Goal: Information Seeking & Learning: Find specific fact

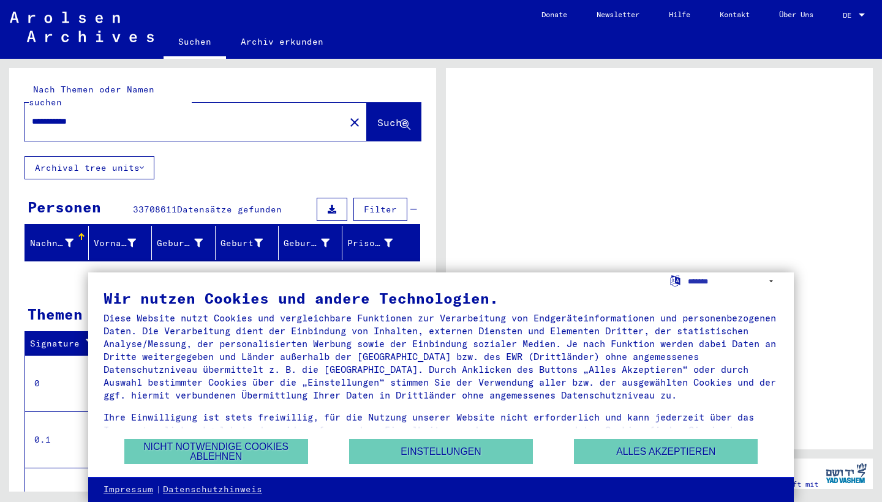
click at [615, 457] on button "Alles akzeptieren" at bounding box center [666, 451] width 184 height 25
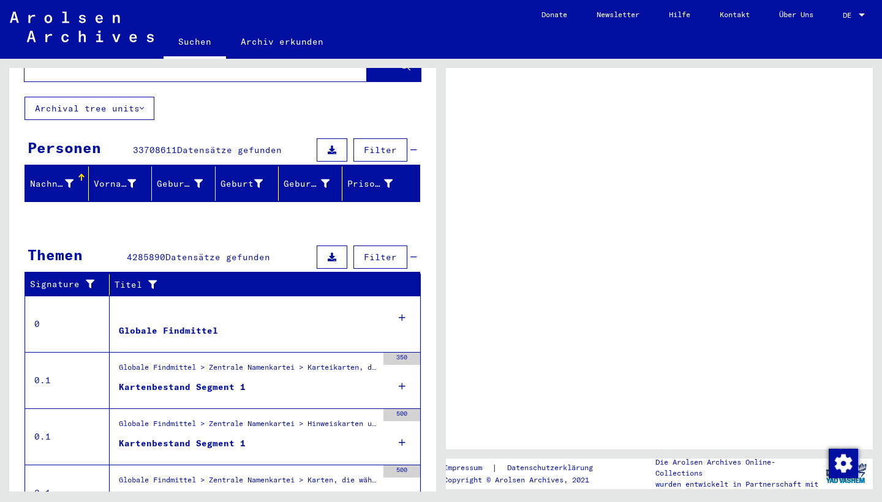
scroll to position [64, 0]
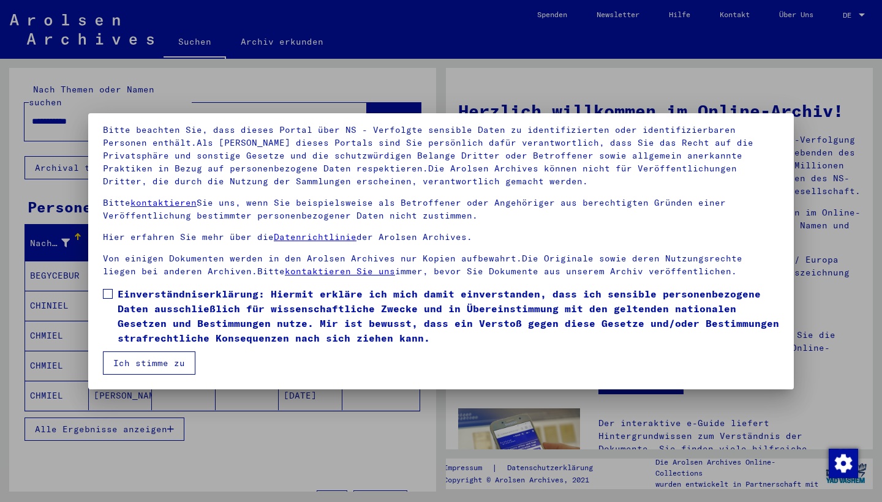
click at [173, 354] on button "Ich stimme zu" at bounding box center [149, 362] width 92 height 23
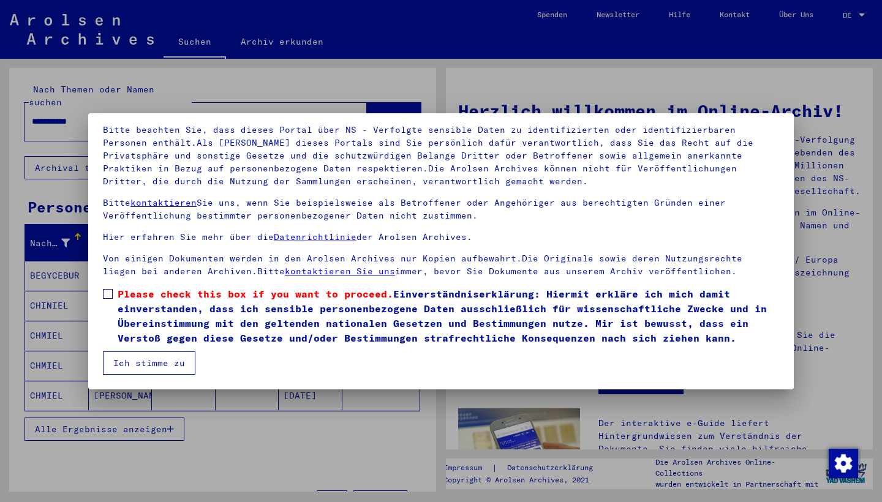
click at [171, 381] on mat-dialog-container "Herzlich Willkommen im Online-Archiv der Arolsen Archives. Unsere Nutzungsbedin…" at bounding box center [440, 251] width 705 height 276
click at [168, 366] on button "Ich stimme zu" at bounding box center [149, 362] width 92 height 23
click at [109, 293] on span at bounding box center [108, 294] width 10 height 10
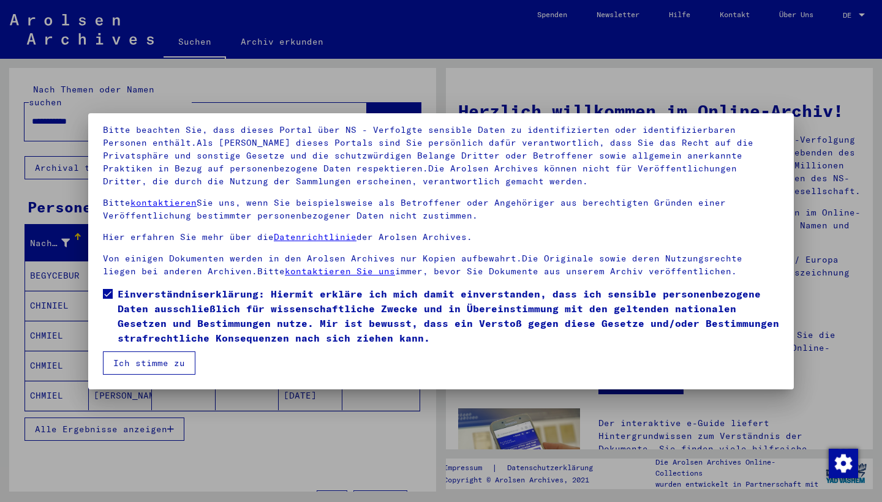
click at [138, 353] on button "Ich stimme zu" at bounding box center [149, 362] width 92 height 23
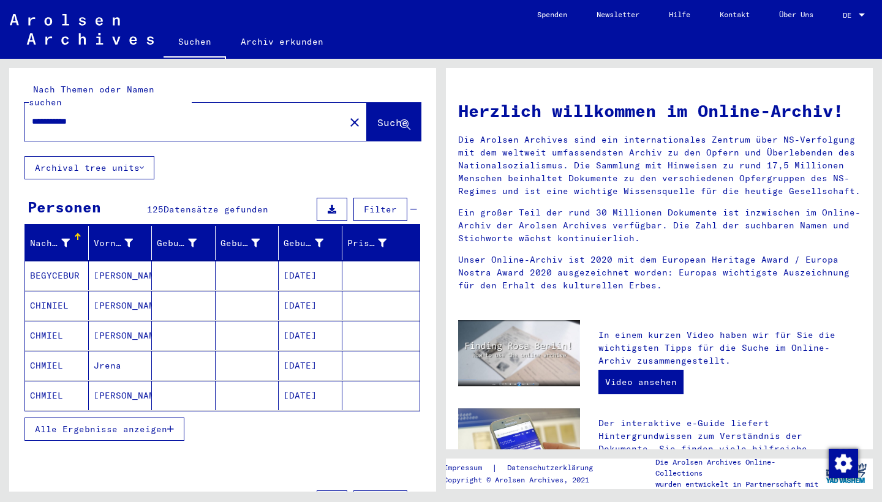
click at [126, 115] on input "**********" at bounding box center [181, 121] width 298 height 13
click at [396, 116] on span "Suche" at bounding box center [392, 122] width 31 height 12
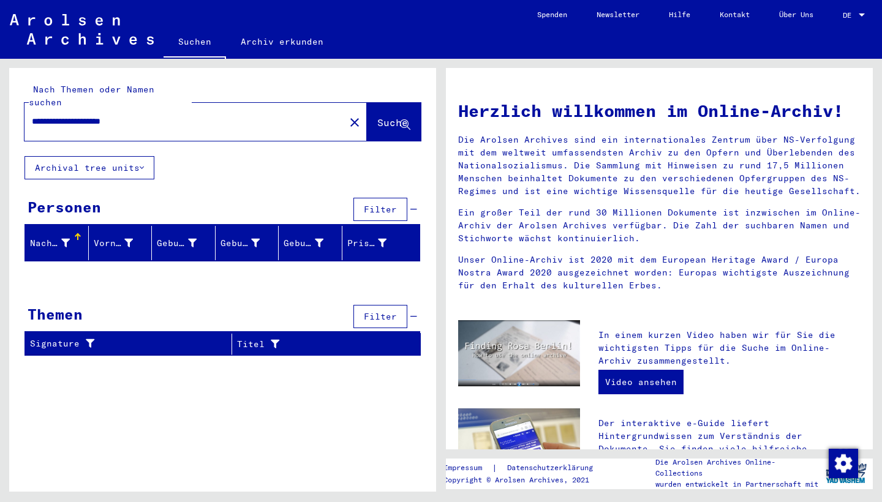
click at [162, 115] on input "**********" at bounding box center [181, 121] width 298 height 13
click at [411, 104] on button "Suche" at bounding box center [394, 122] width 54 height 38
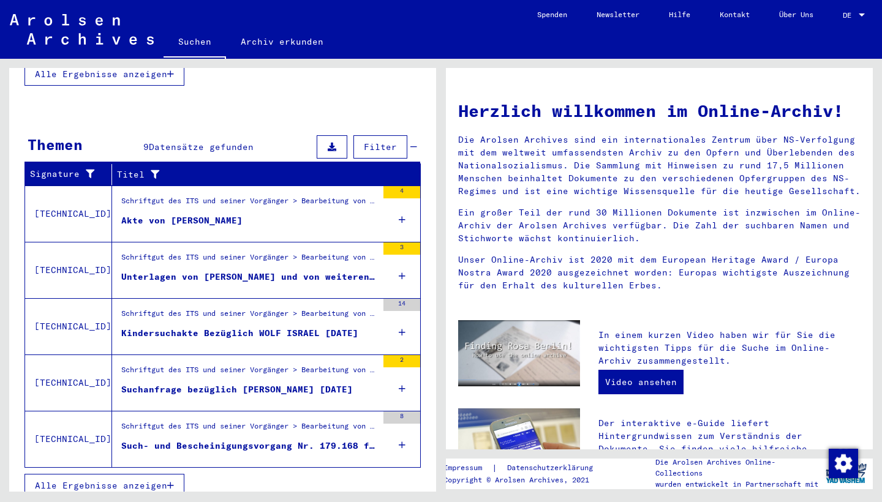
scroll to position [354, 0]
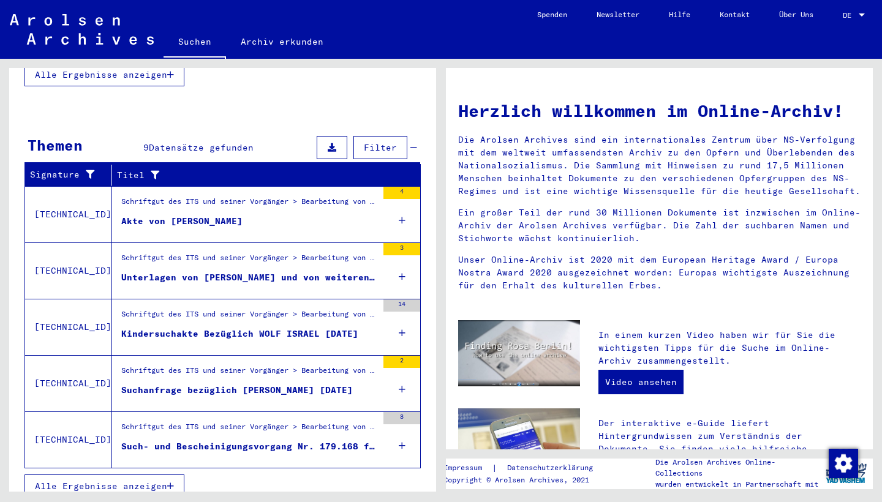
click at [193, 215] on div "Akte von [PERSON_NAME]" at bounding box center [181, 221] width 121 height 13
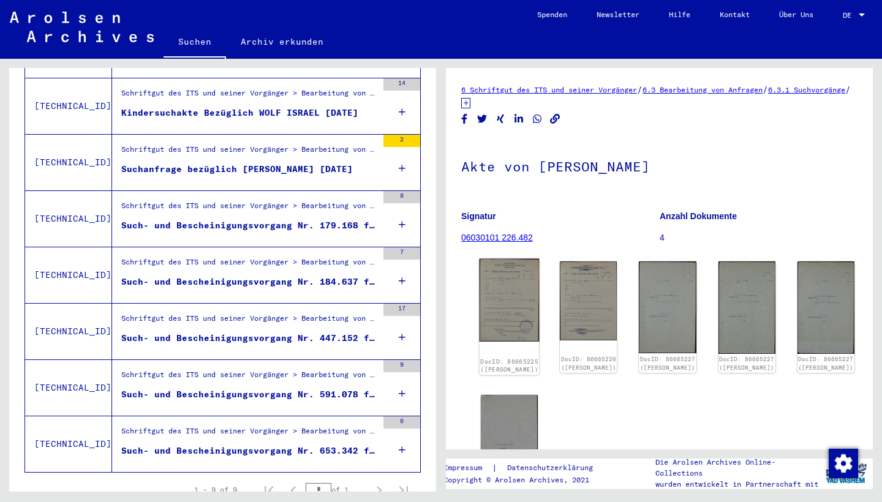
click at [496, 290] on img at bounding box center [509, 300] width 60 height 83
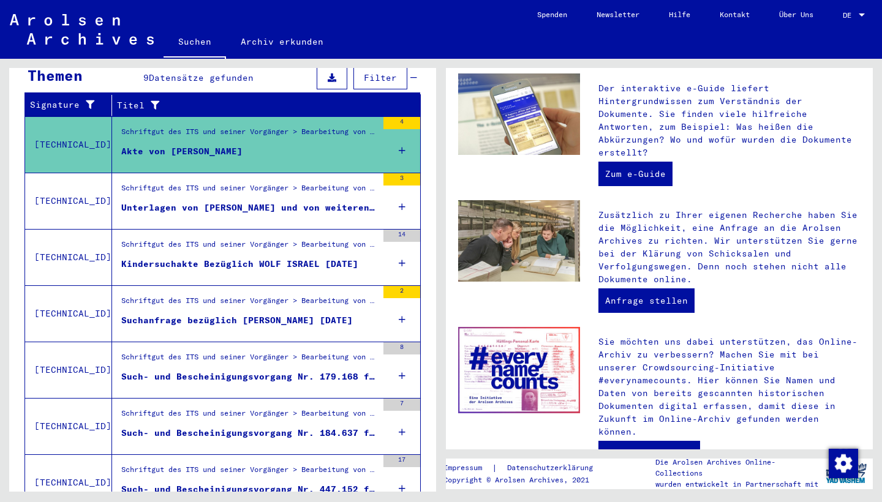
scroll to position [188, 0]
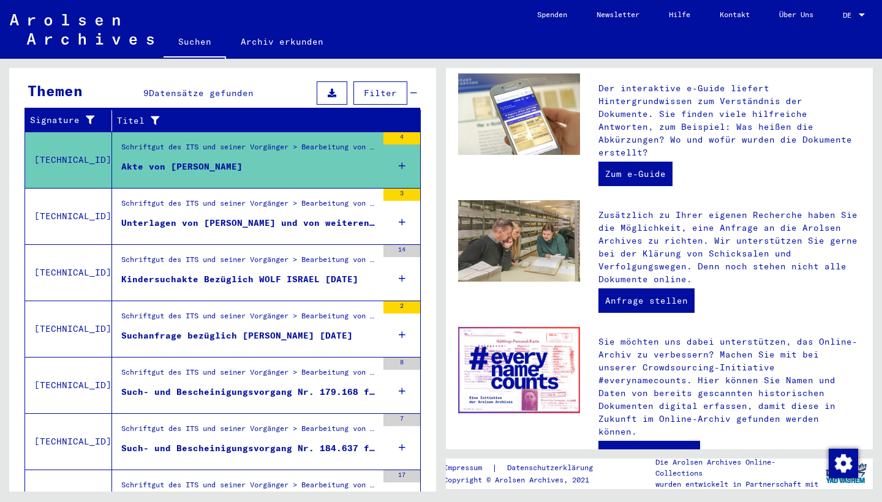
click at [403, 163] on mat-cell at bounding box center [381, 177] width 78 height 29
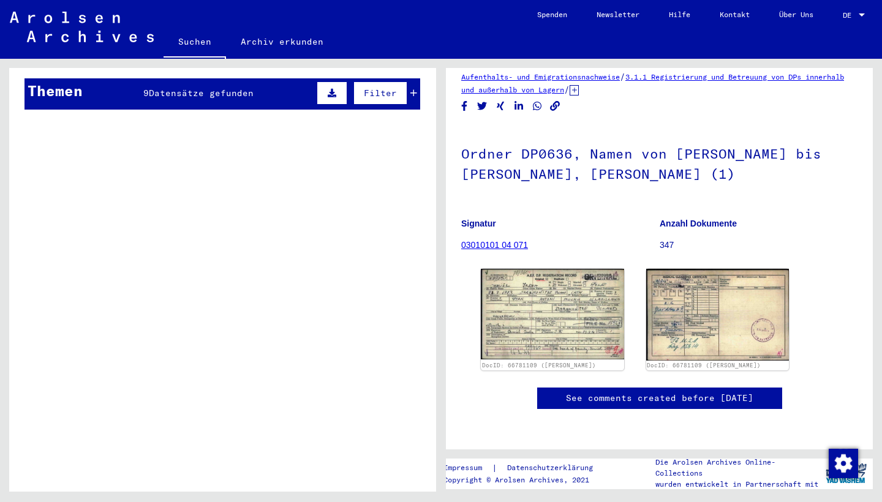
scroll to position [68, 0]
click at [560, 277] on img at bounding box center [552, 313] width 150 height 95
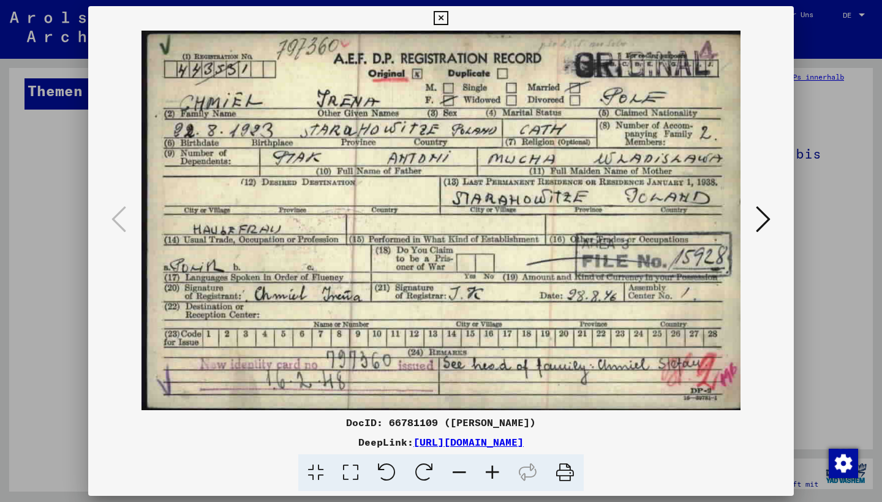
click at [765, 216] on icon at bounding box center [763, 218] width 15 height 29
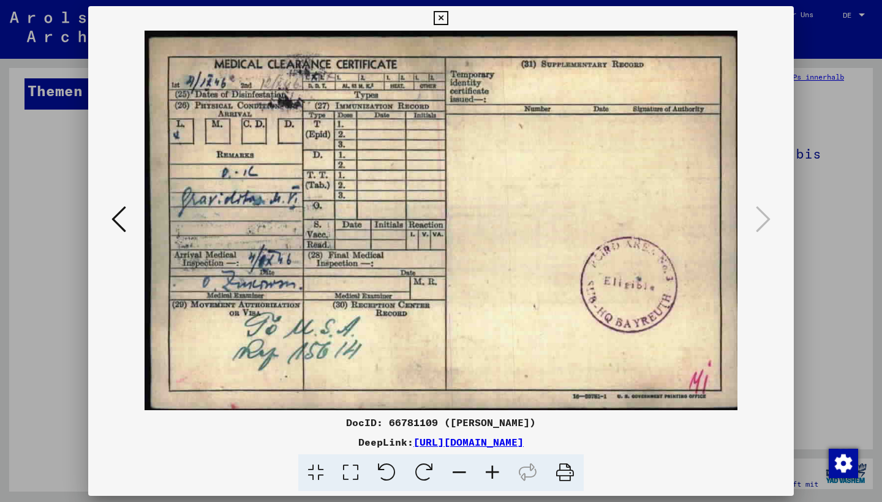
click at [843, 223] on div at bounding box center [441, 251] width 882 height 502
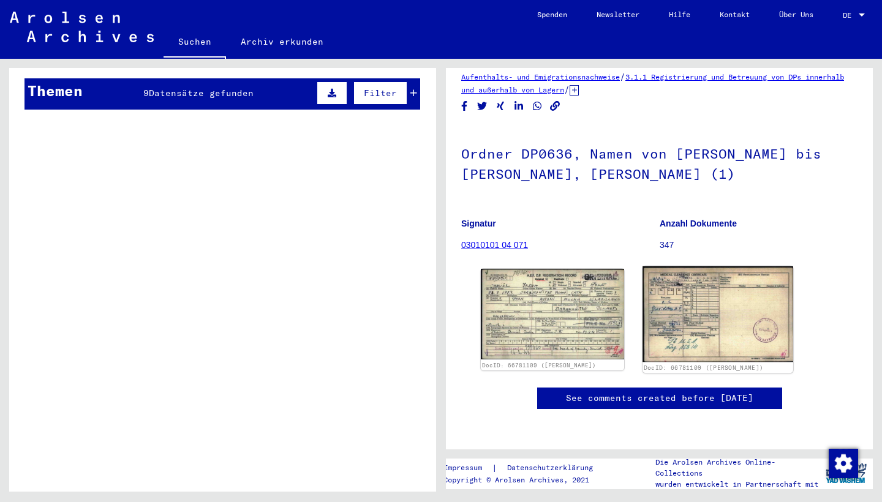
click at [708, 307] on img at bounding box center [717, 314] width 150 height 96
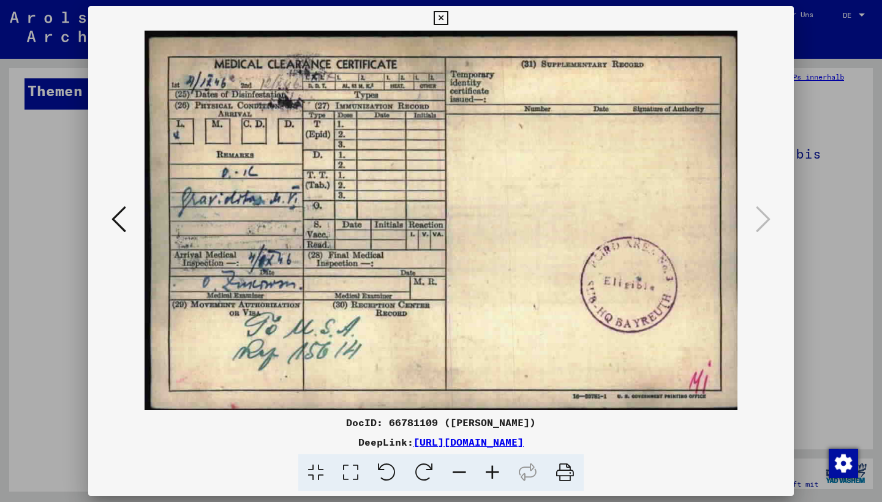
click at [34, 351] on div at bounding box center [441, 251] width 882 height 502
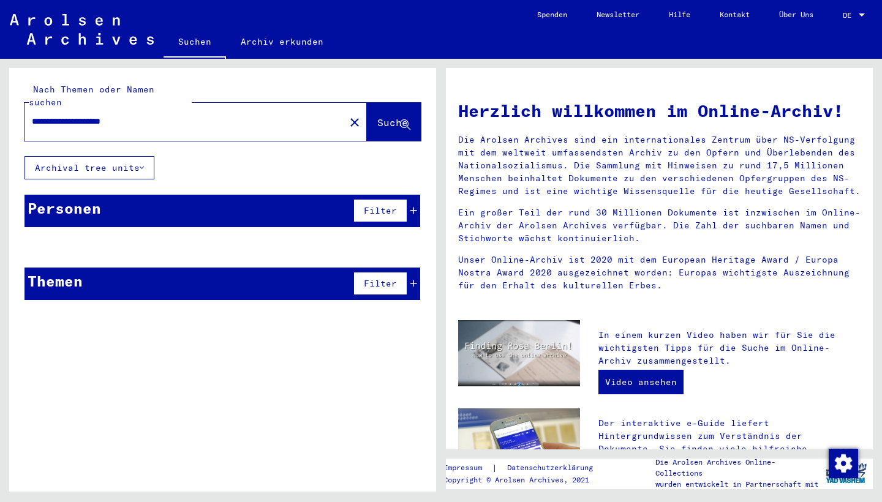
type input "**********"
